Goal: Task Accomplishment & Management: Complete application form

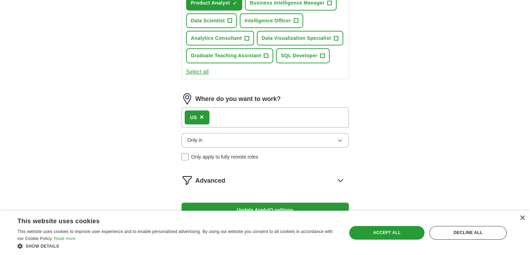
scroll to position [349, 0]
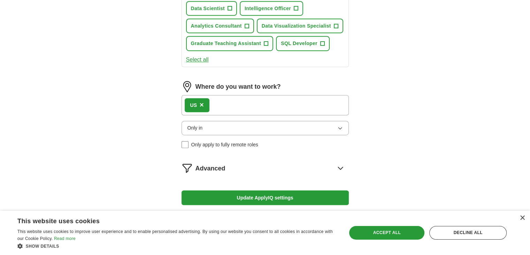
click at [242, 101] on div "US ×" at bounding box center [265, 105] width 167 height 20
click at [239, 104] on div "US ×" at bounding box center [265, 105] width 167 height 20
click at [240, 104] on div "US ×" at bounding box center [265, 105] width 167 height 20
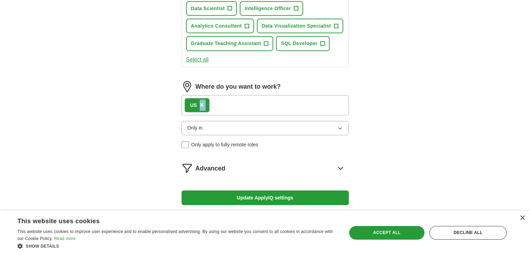
click at [240, 104] on div "US ×" at bounding box center [265, 105] width 167 height 20
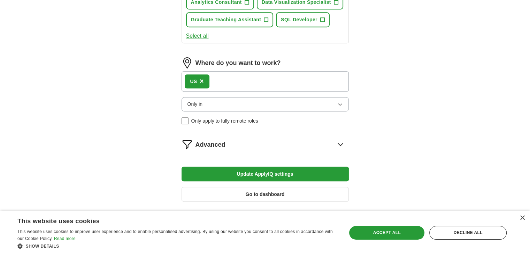
scroll to position [401, 0]
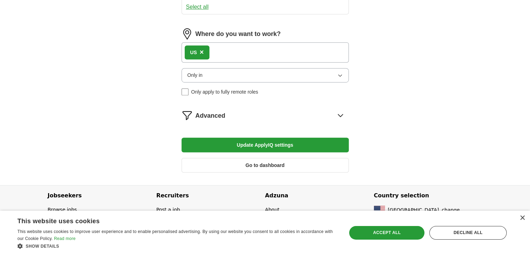
click at [341, 113] on icon at bounding box center [340, 114] width 11 height 11
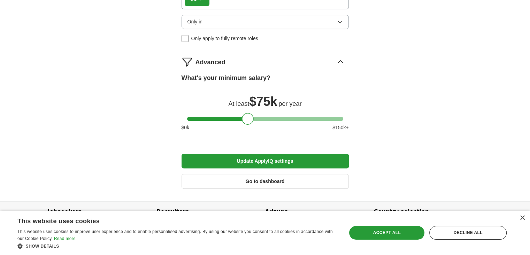
scroll to position [471, 0]
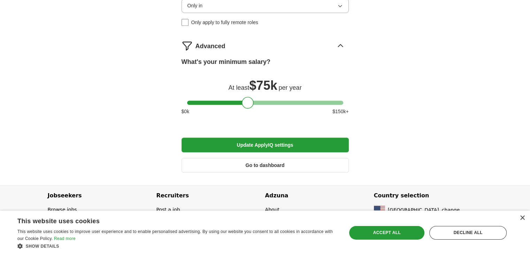
click at [292, 165] on button "Go to dashboard" at bounding box center [265, 165] width 167 height 15
